Goal: Task Accomplishment & Management: Complete application form

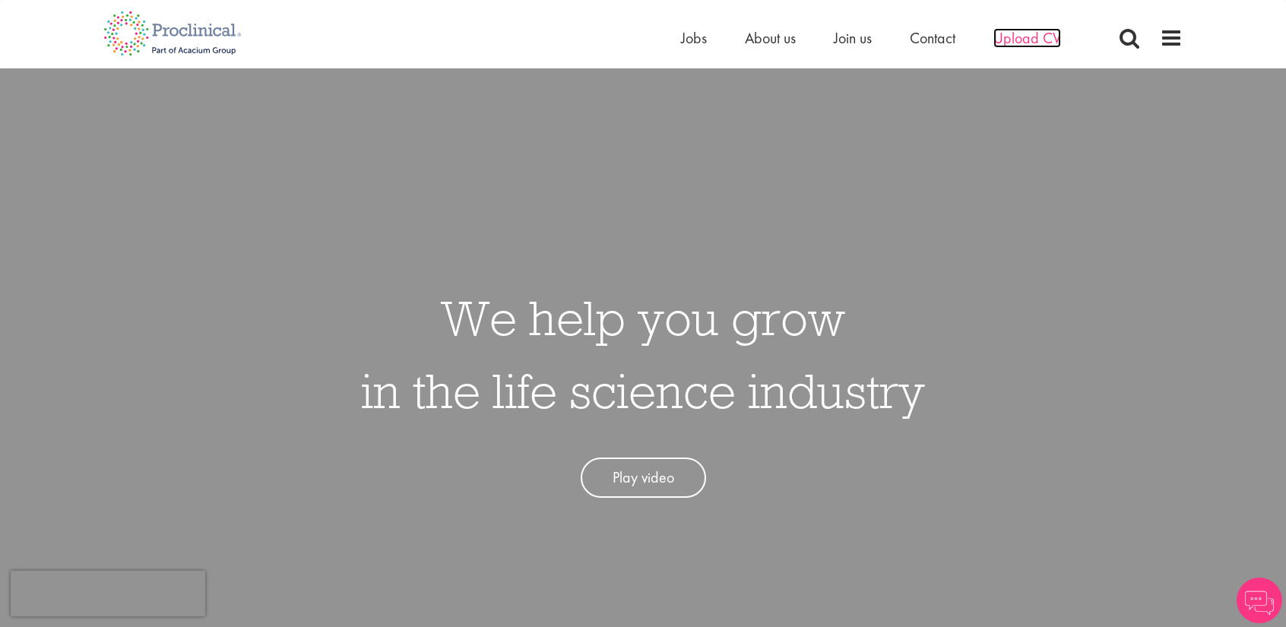
click at [1024, 41] on span "Upload CV" at bounding box center [1028, 38] width 68 height 20
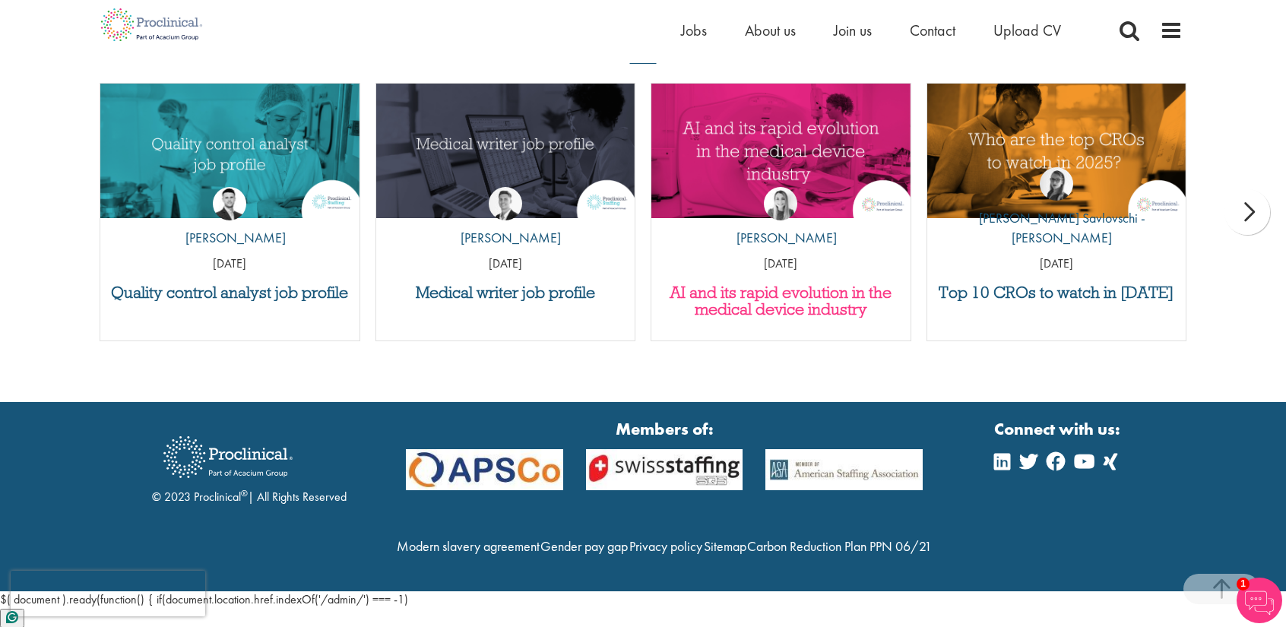
scroll to position [1459, 0]
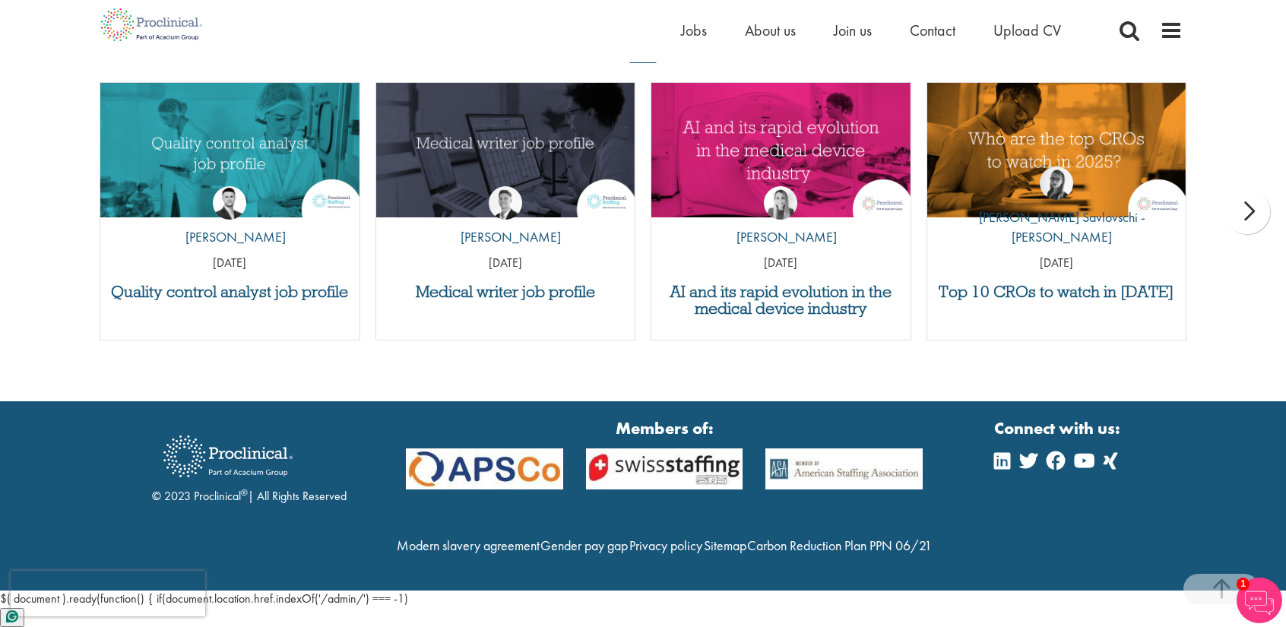
drag, startPoint x: 486, startPoint y: 457, endPoint x: 696, endPoint y: 458, distance: 209.8
drag, startPoint x: 695, startPoint y: 458, endPoint x: 534, endPoint y: 346, distance: 195.9
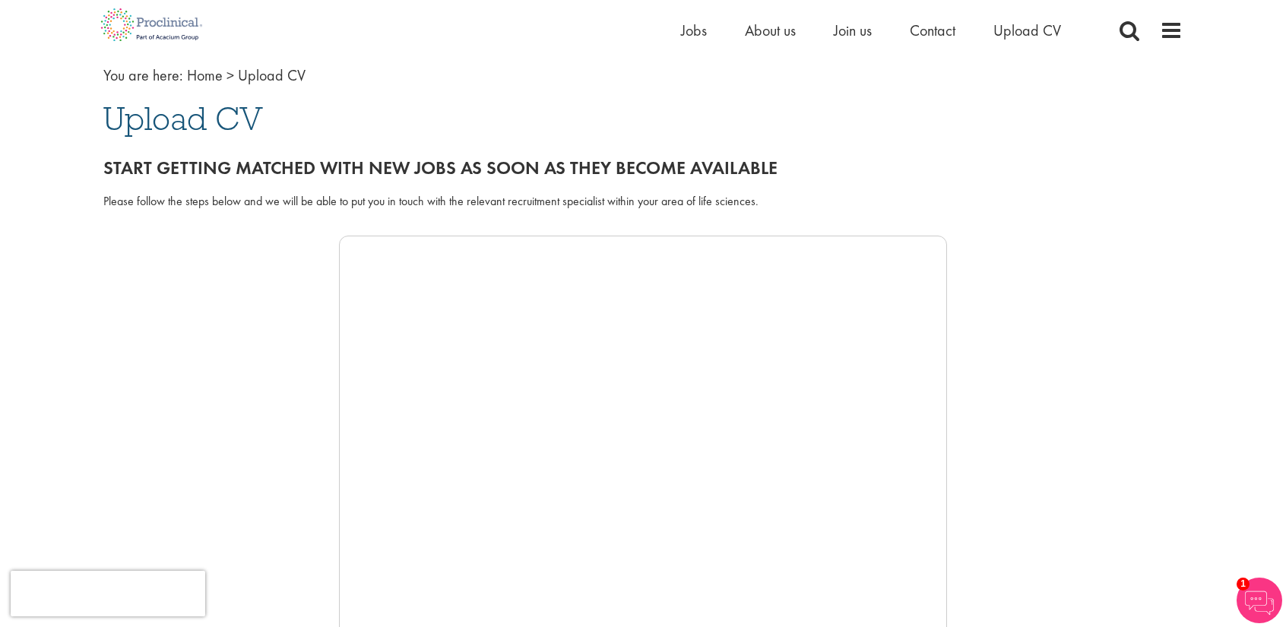
scroll to position [304, 0]
